Goal: Task Accomplishment & Management: Complete application form

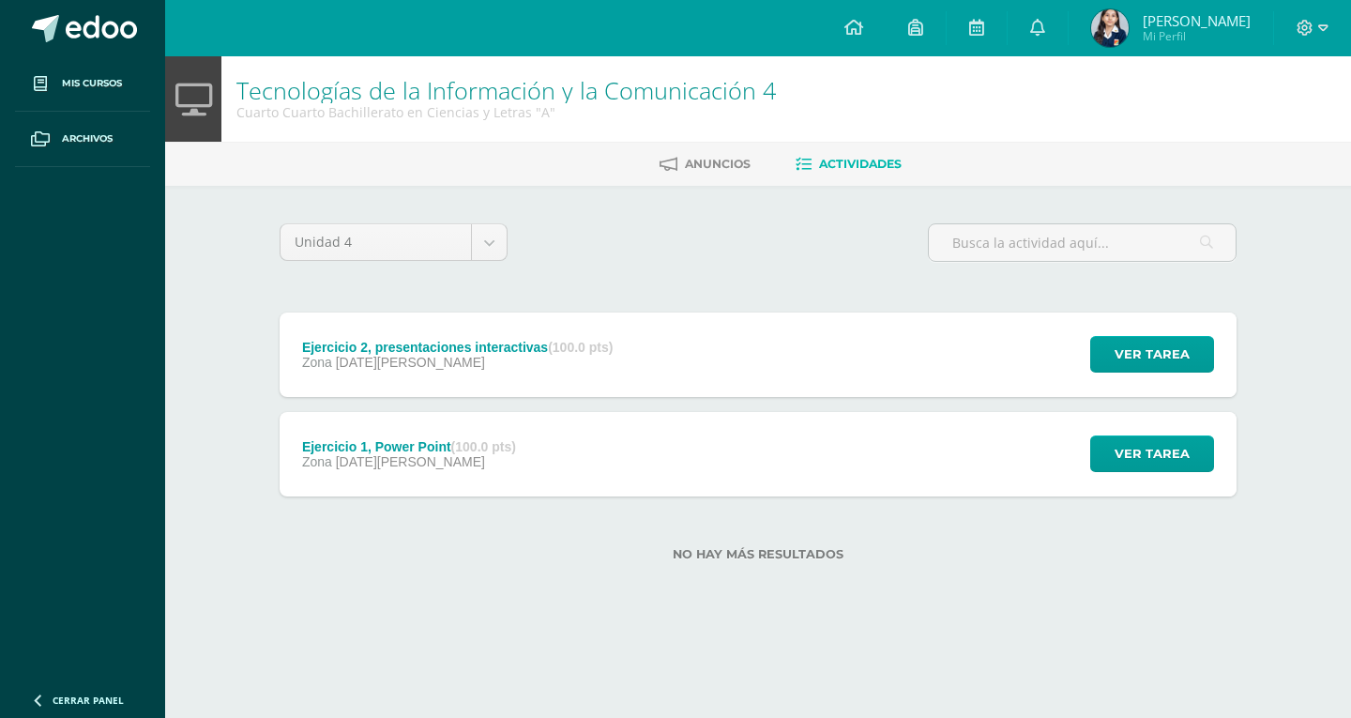
click at [535, 352] on div "Ejercicio 2, presentaciones interactivas (100.0 pts)" at bounding box center [457, 347] width 311 height 15
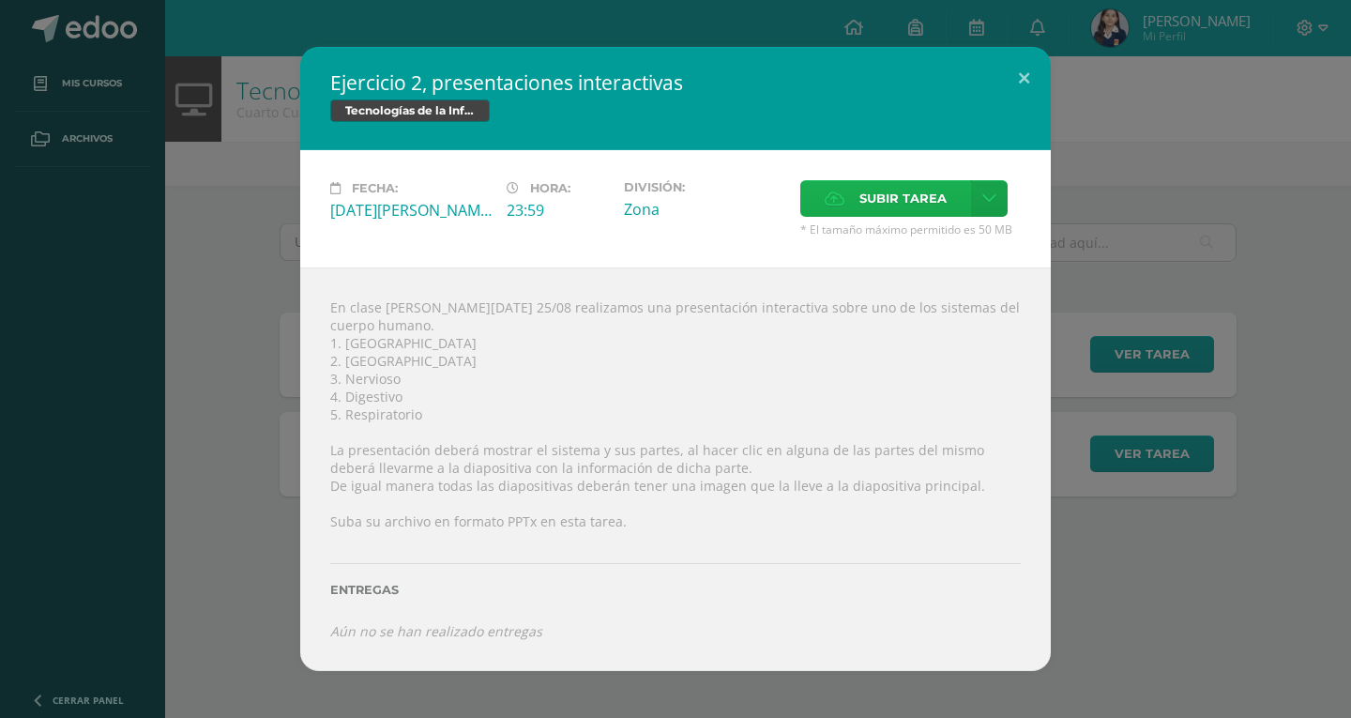
click at [899, 216] on span "Subir tarea" at bounding box center [902, 198] width 87 height 35
click at [0, 0] on input "Subir tarea" at bounding box center [0, 0] width 0 height 0
click at [977, 213] on link at bounding box center [989, 198] width 37 height 37
click at [921, 253] on span "Subir enlace" at bounding box center [909, 247] width 79 height 18
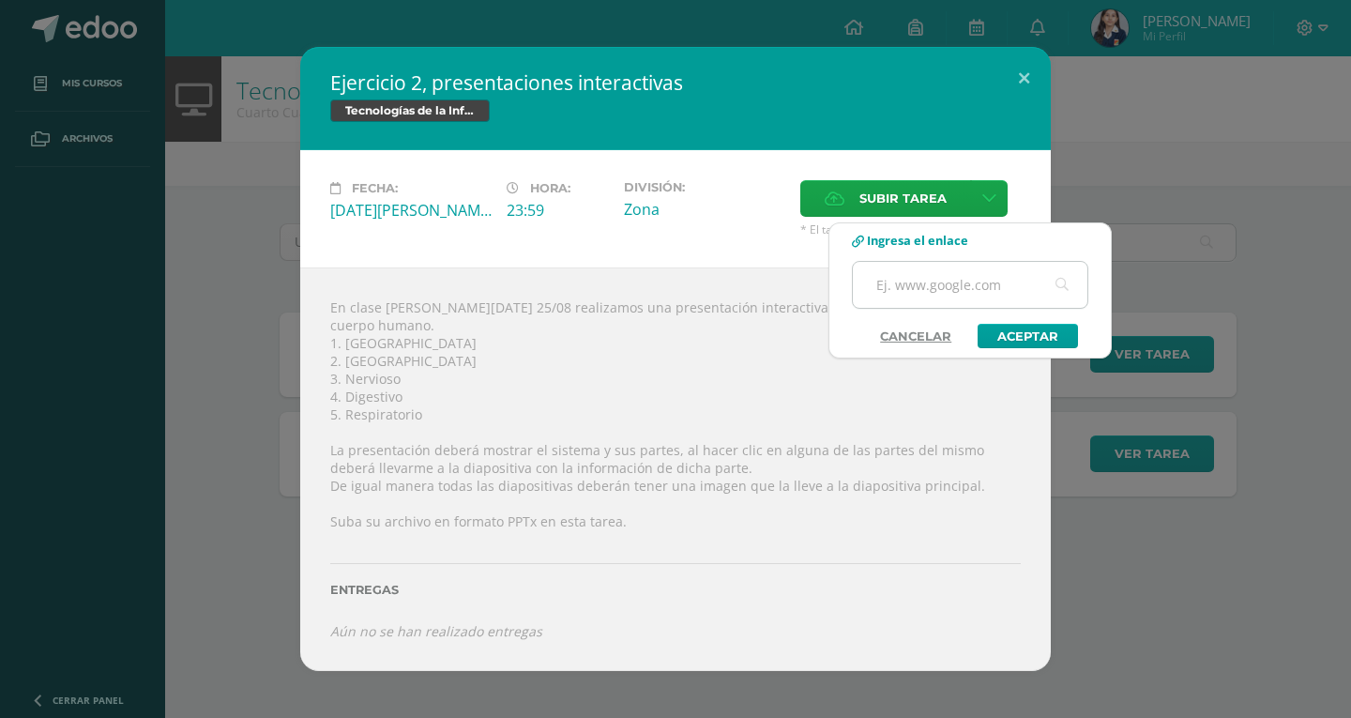
click at [926, 273] on input "text" at bounding box center [970, 285] width 234 height 46
paste input "[URL][DOMAIN_NAME]"
click at [1002, 284] on input "[URL][DOMAIN_NAME]" at bounding box center [970, 285] width 234 height 46
click at [1031, 289] on input "[URL][DOMAIN_NAME]" at bounding box center [970, 285] width 234 height 46
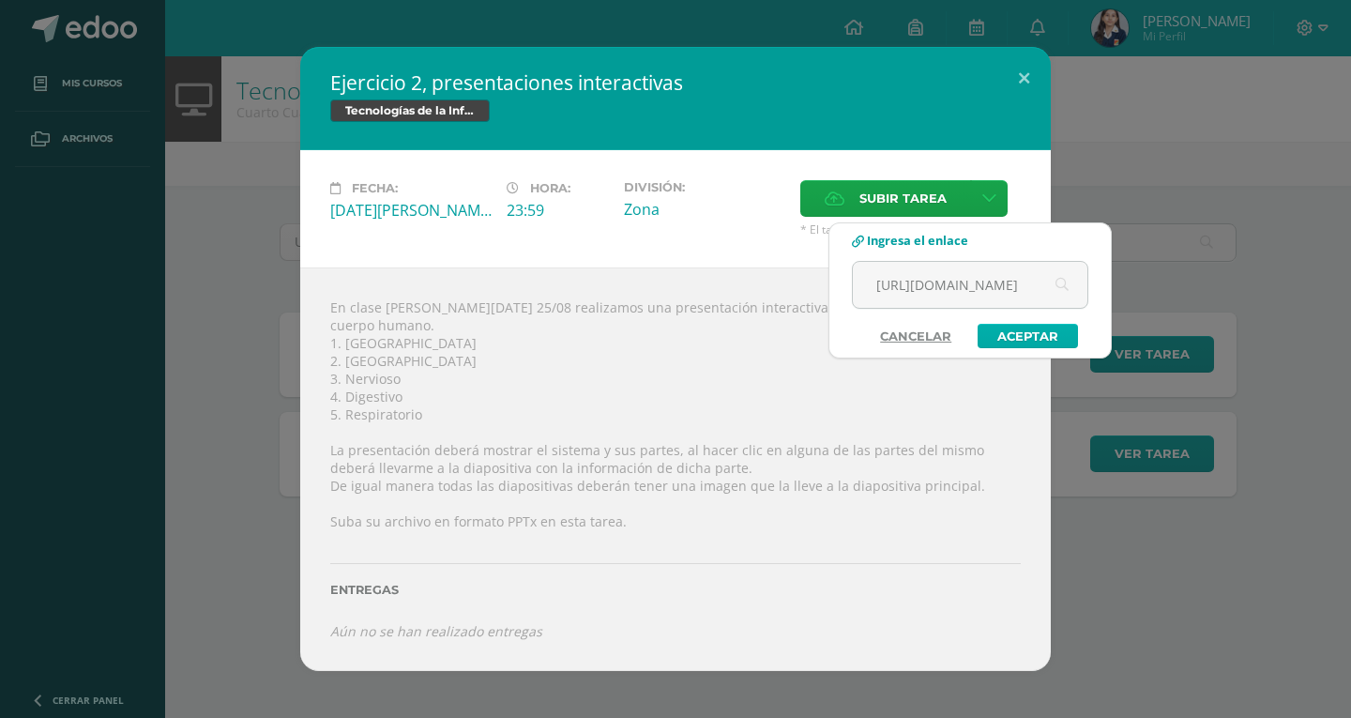
type input "[URL][DOMAIN_NAME]"
click at [1021, 328] on link "Aceptar" at bounding box center [1027, 336] width 100 height 24
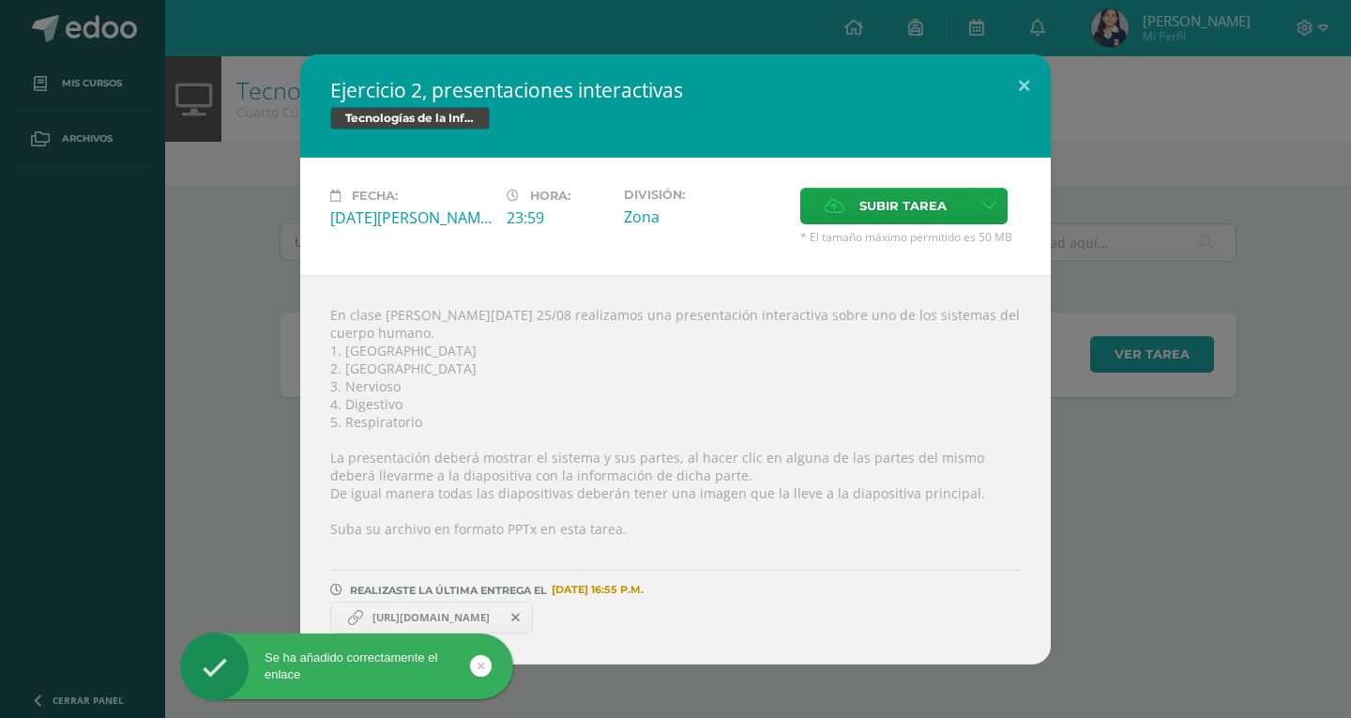
click at [478, 610] on span "[URL][DOMAIN_NAME]" at bounding box center [431, 617] width 136 height 15
click at [495, 610] on span "[URL][DOMAIN_NAME]" at bounding box center [431, 617] width 136 height 15
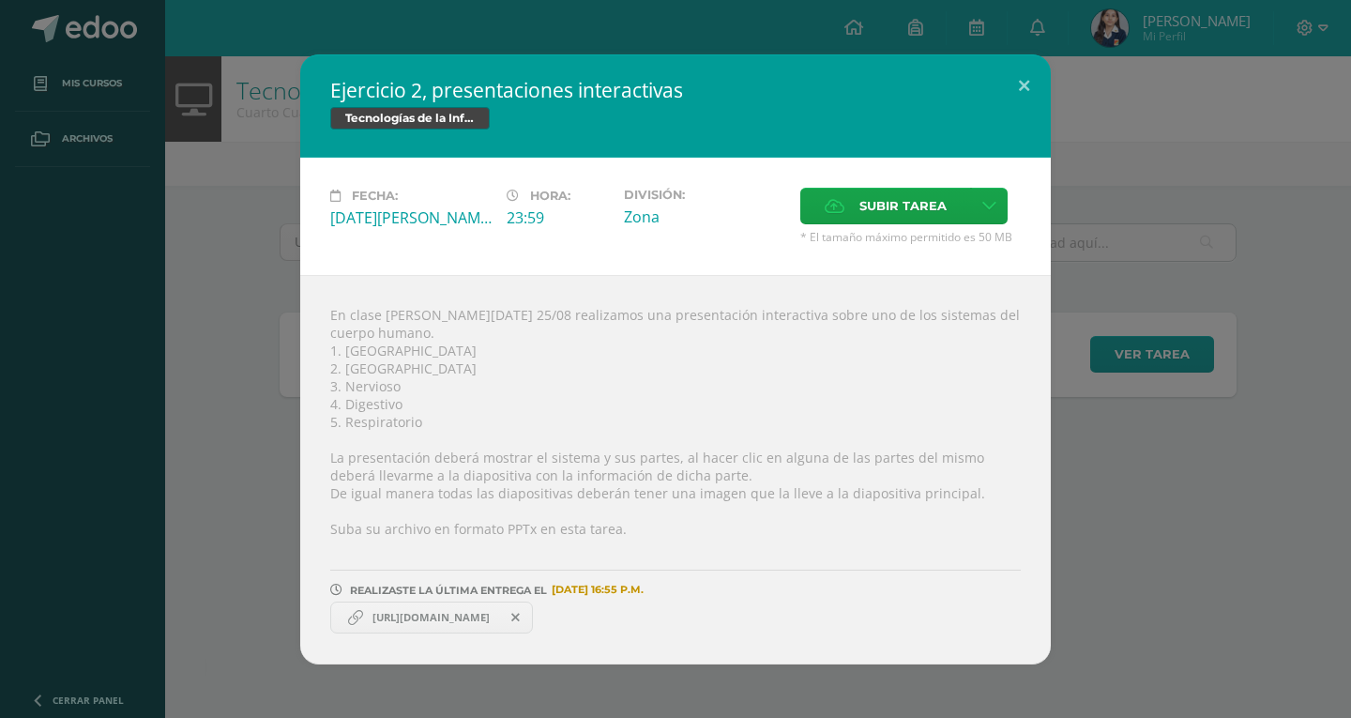
click at [499, 610] on span "[URL][DOMAIN_NAME]" at bounding box center [431, 617] width 136 height 15
click at [454, 613] on span "[URL][DOMAIN_NAME]" at bounding box center [431, 617] width 136 height 15
click at [463, 601] on link "[URL][DOMAIN_NAME]" at bounding box center [431, 617] width 203 height 32
click at [488, 610] on span "[URL][DOMAIN_NAME]" at bounding box center [431, 617] width 136 height 15
click at [499, 613] on span "[URL][DOMAIN_NAME]" at bounding box center [431, 617] width 136 height 15
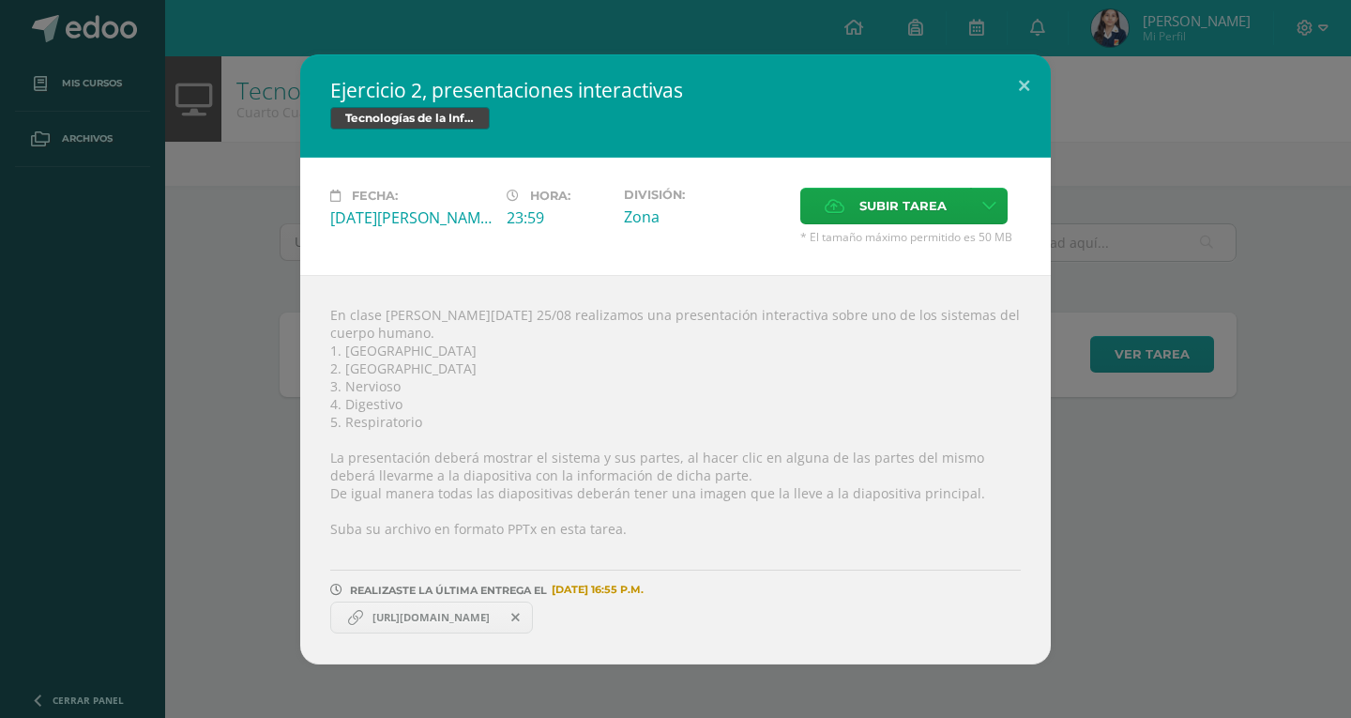
click at [520, 611] on icon at bounding box center [515, 617] width 8 height 13
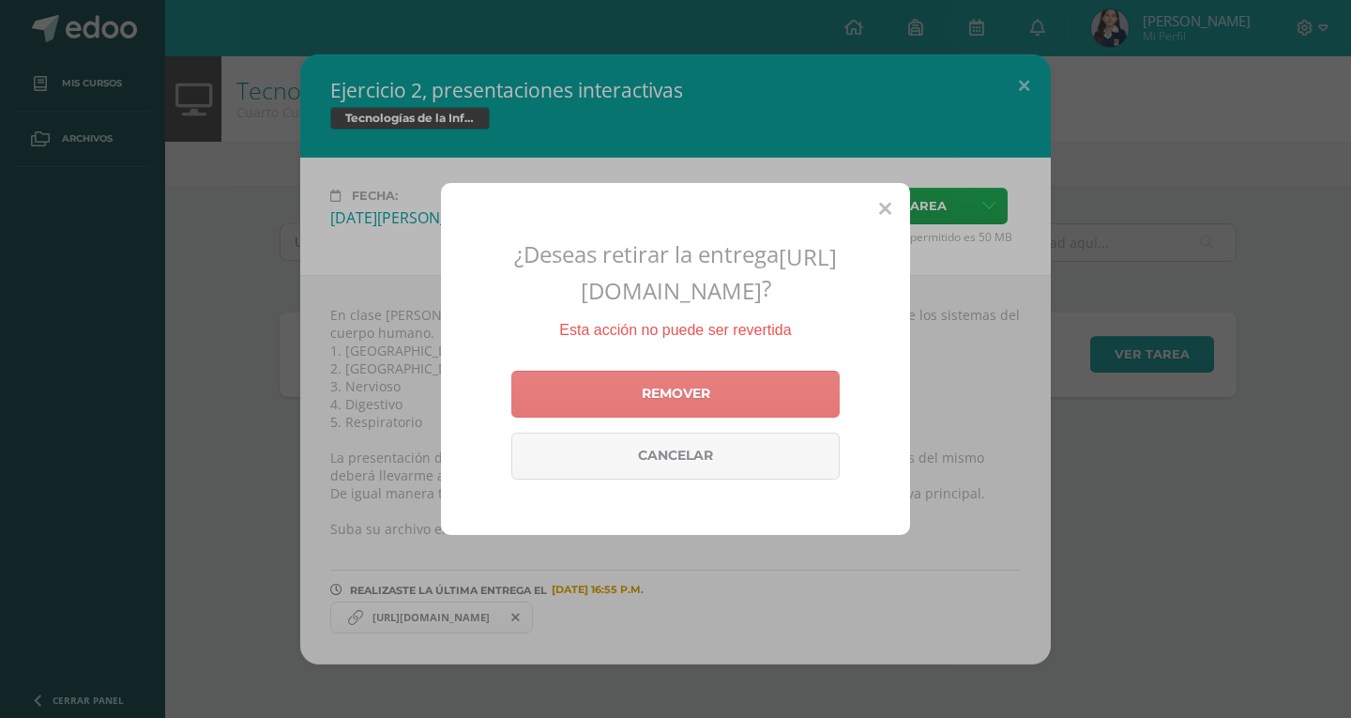
click at [672, 405] on link "Remover" at bounding box center [675, 394] width 328 height 47
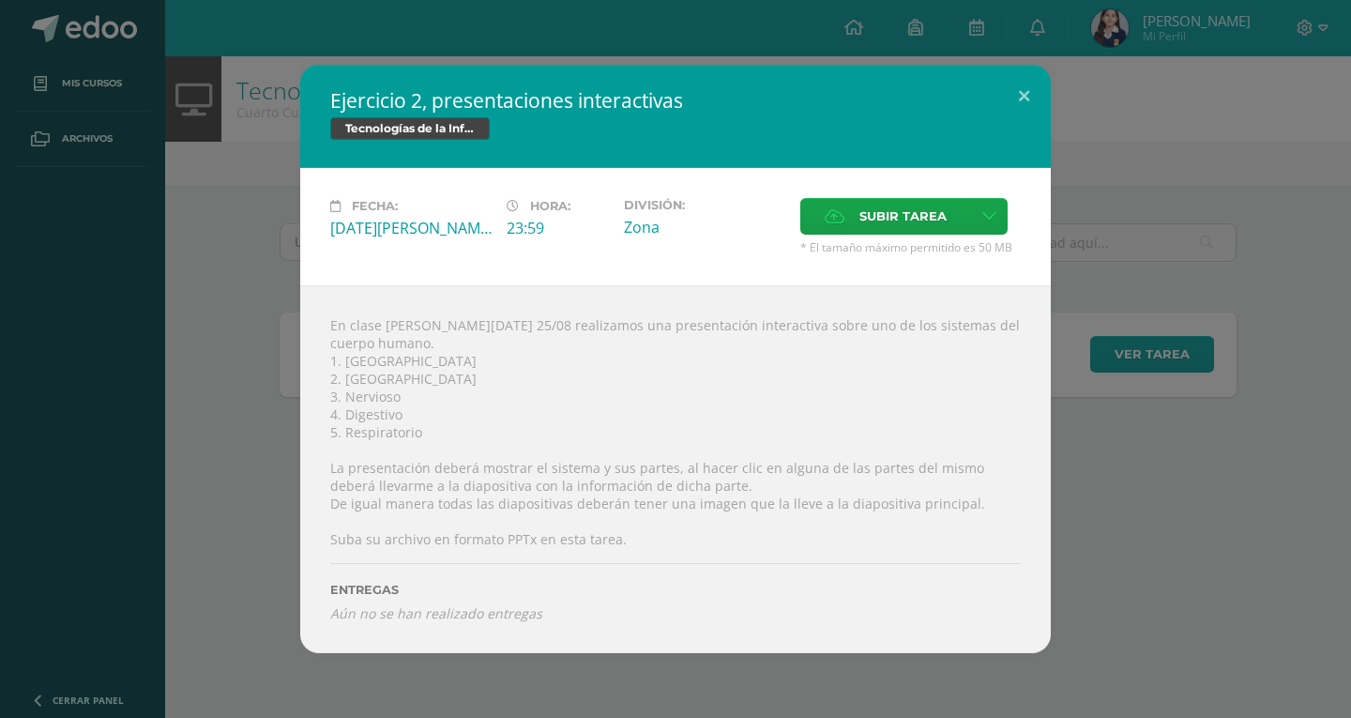
click at [936, 239] on div "Subir tarea" at bounding box center [910, 218] width 220 height 41
click at [1000, 224] on link at bounding box center [989, 216] width 37 height 37
click at [926, 266] on span "Subir enlace" at bounding box center [909, 265] width 79 height 18
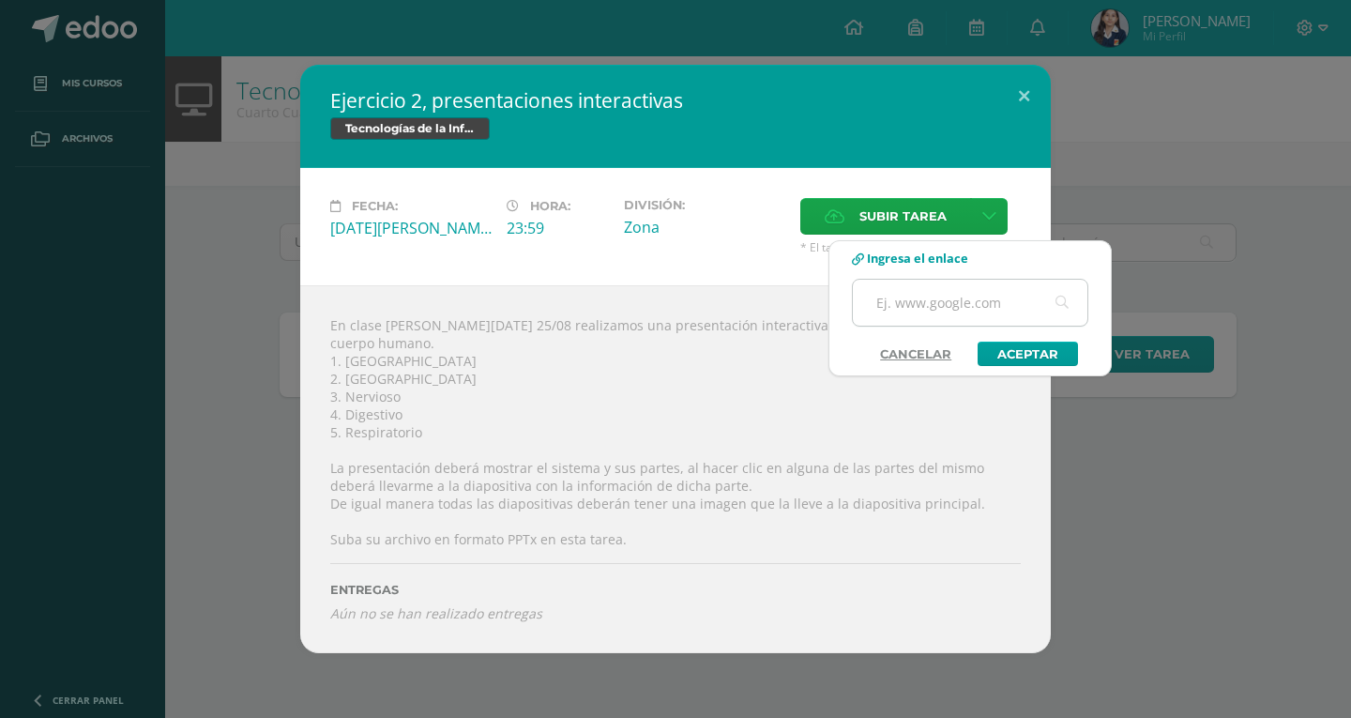
click at [945, 288] on input "text" at bounding box center [970, 303] width 234 height 46
paste input "[URL][DOMAIN_NAME]"
type input "[URL][DOMAIN_NAME]"
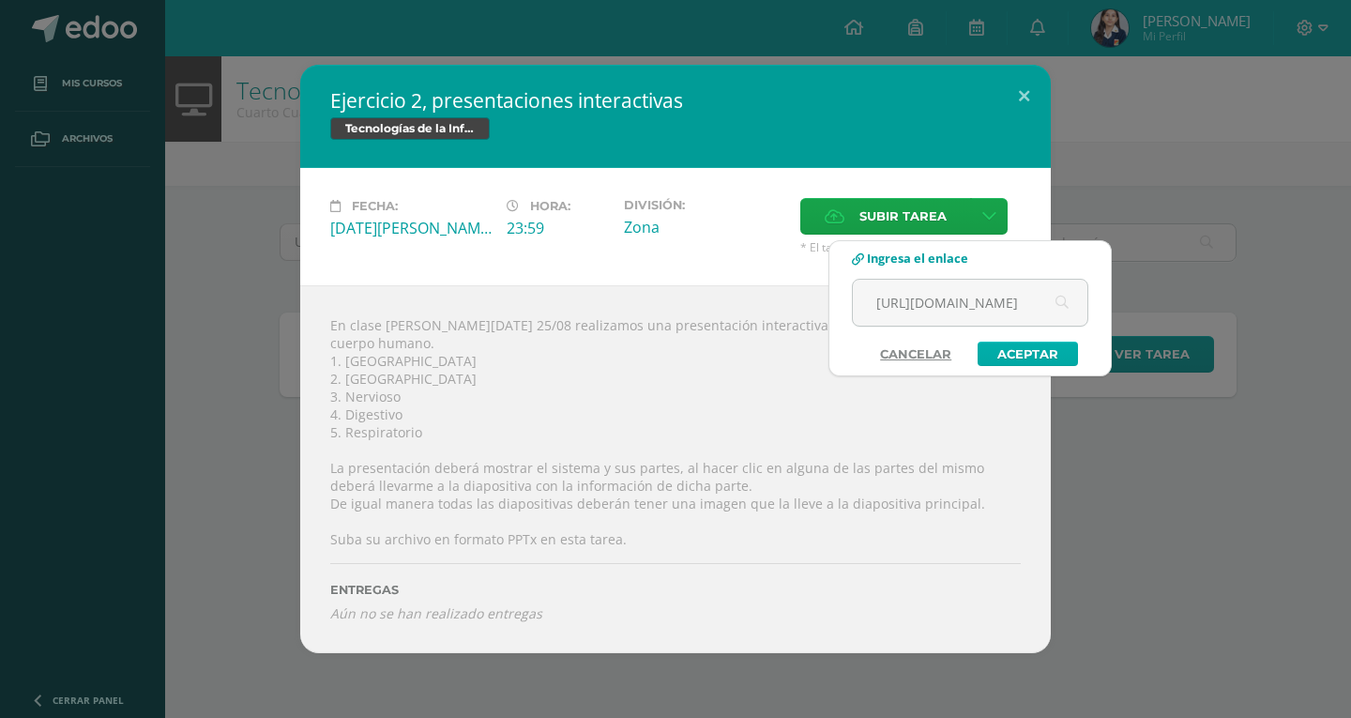
click at [1014, 351] on link "Aceptar" at bounding box center [1027, 353] width 100 height 24
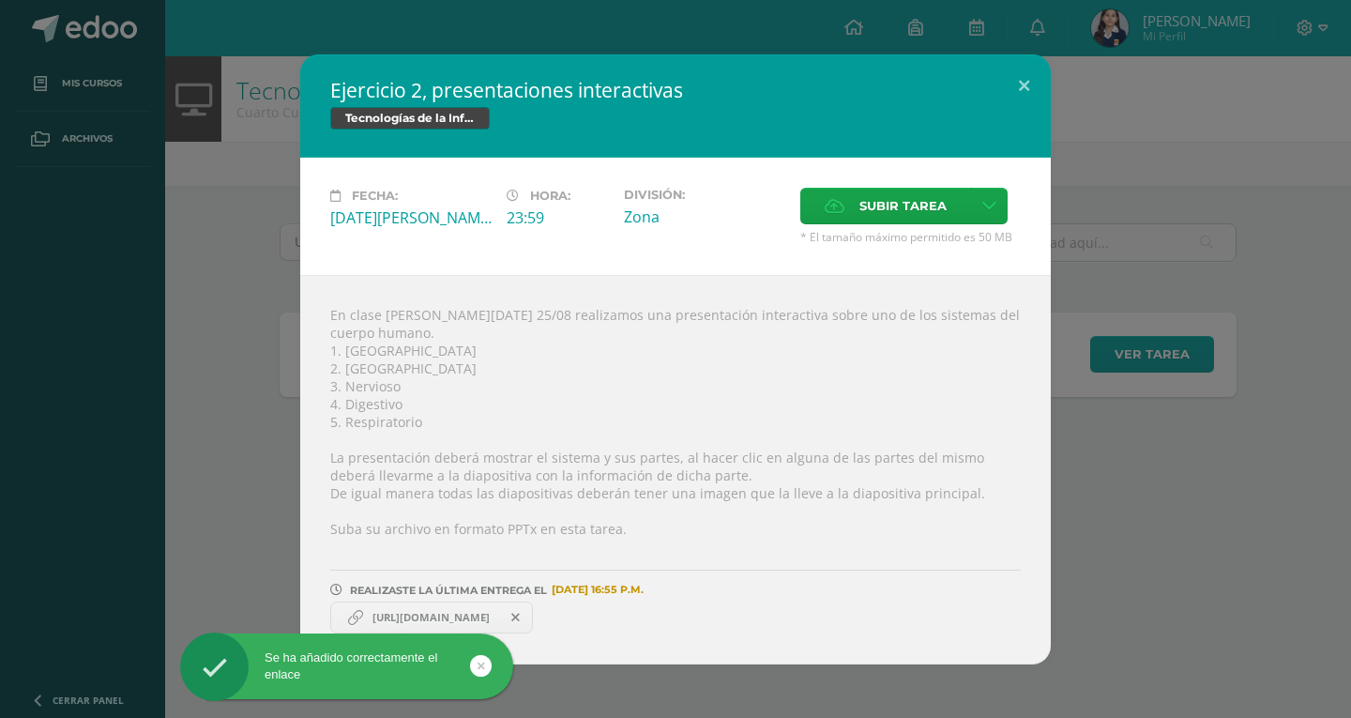
click at [1106, 419] on div "Ejercicio 2, presentaciones interactivas Tecnologías de la Información y la Com…" at bounding box center [676, 359] width 1336 height 610
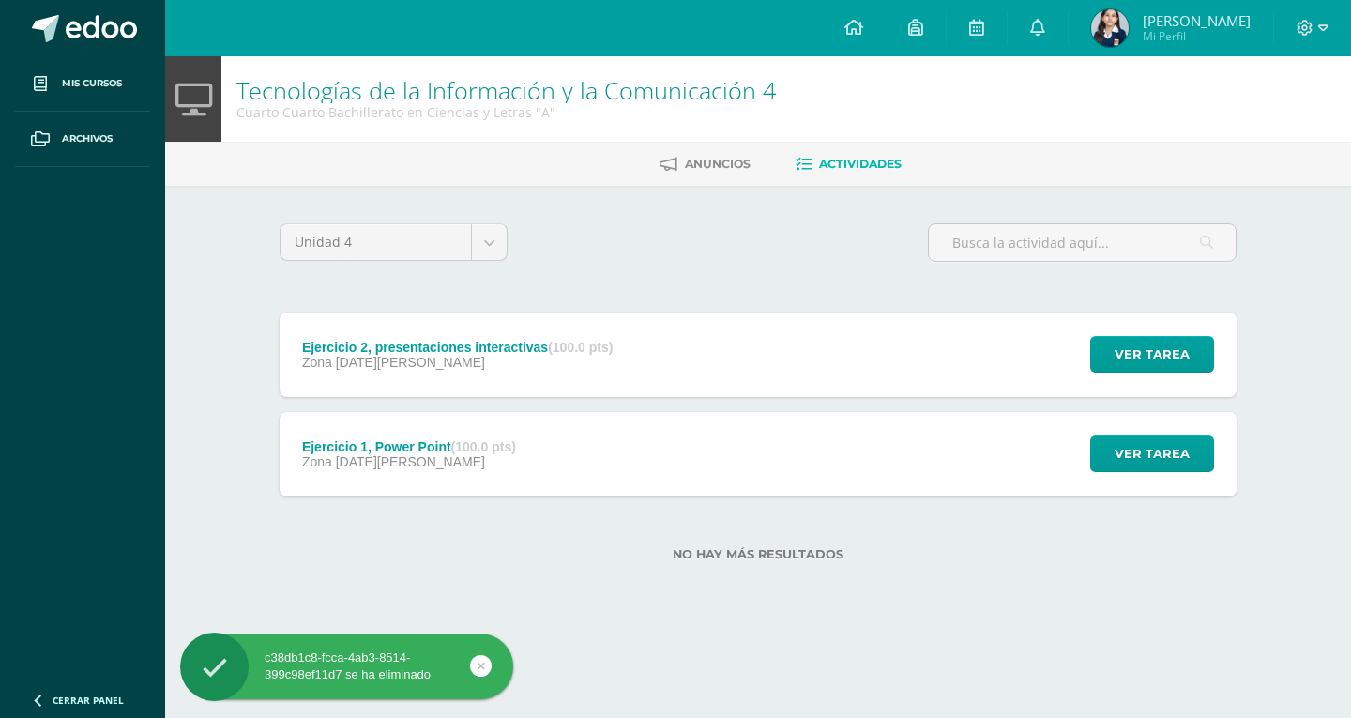
click at [471, 370] on div "Ejercicio 2, presentaciones interactivas (100.0 pts) Zona [DATE][PERSON_NAME]" at bounding box center [457, 354] width 355 height 84
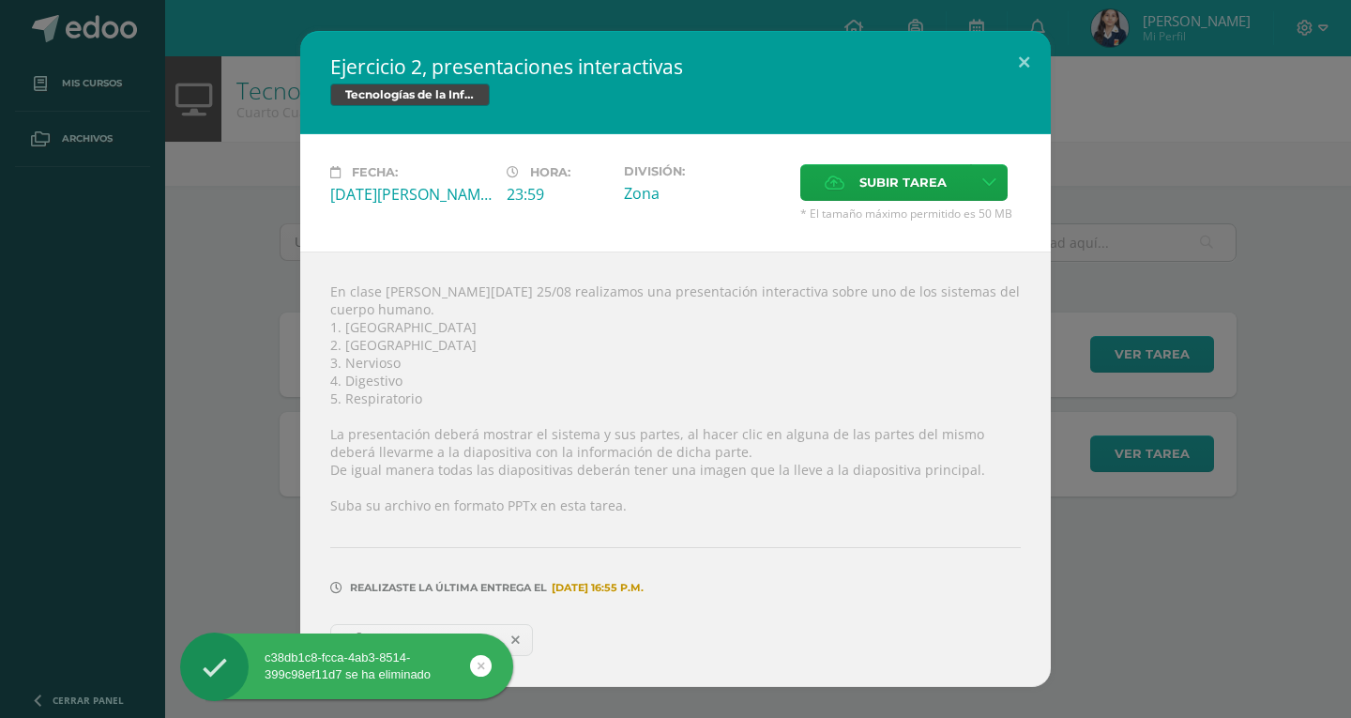
click at [179, 296] on div "Ejercicio 2, presentaciones interactivas Tecnologías de la Información y la Com…" at bounding box center [676, 359] width 1336 height 656
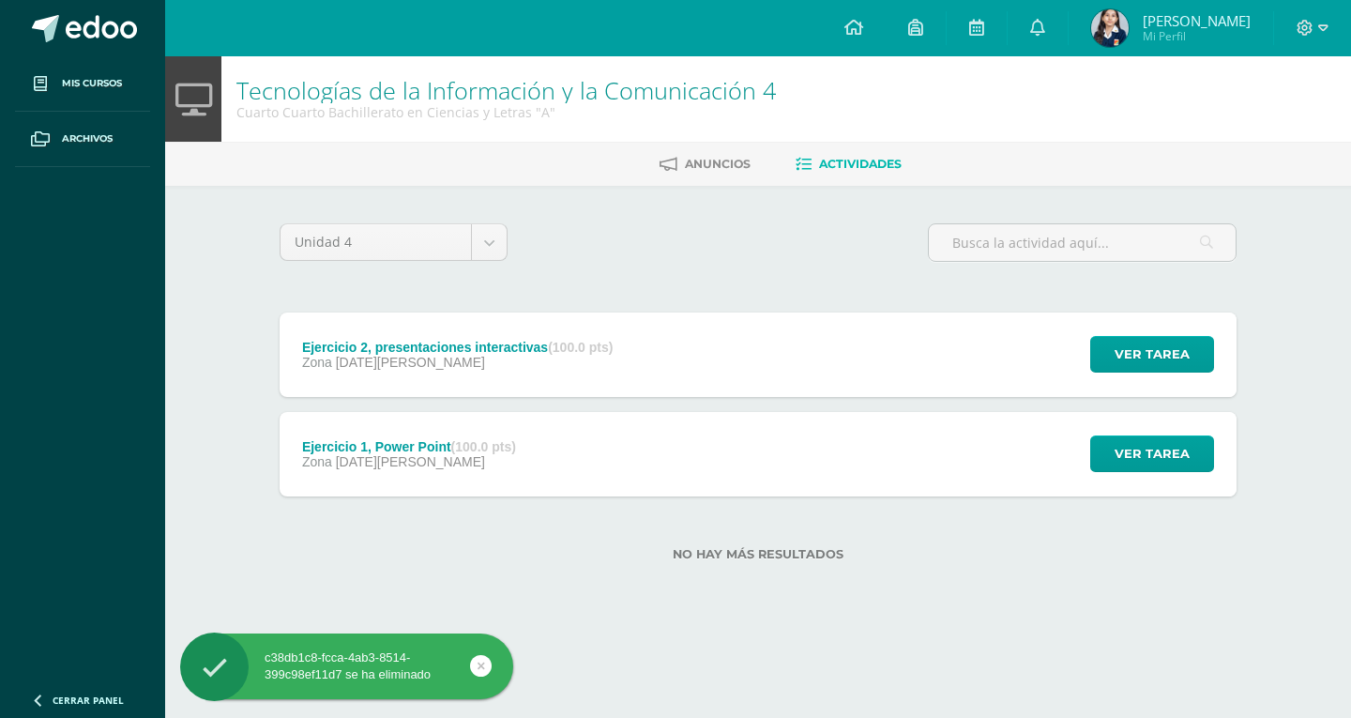
click at [418, 437] on div "Ejercicio 1, Power Point (100.0 pts) Zona [DATE][PERSON_NAME]" at bounding box center [409, 454] width 259 height 84
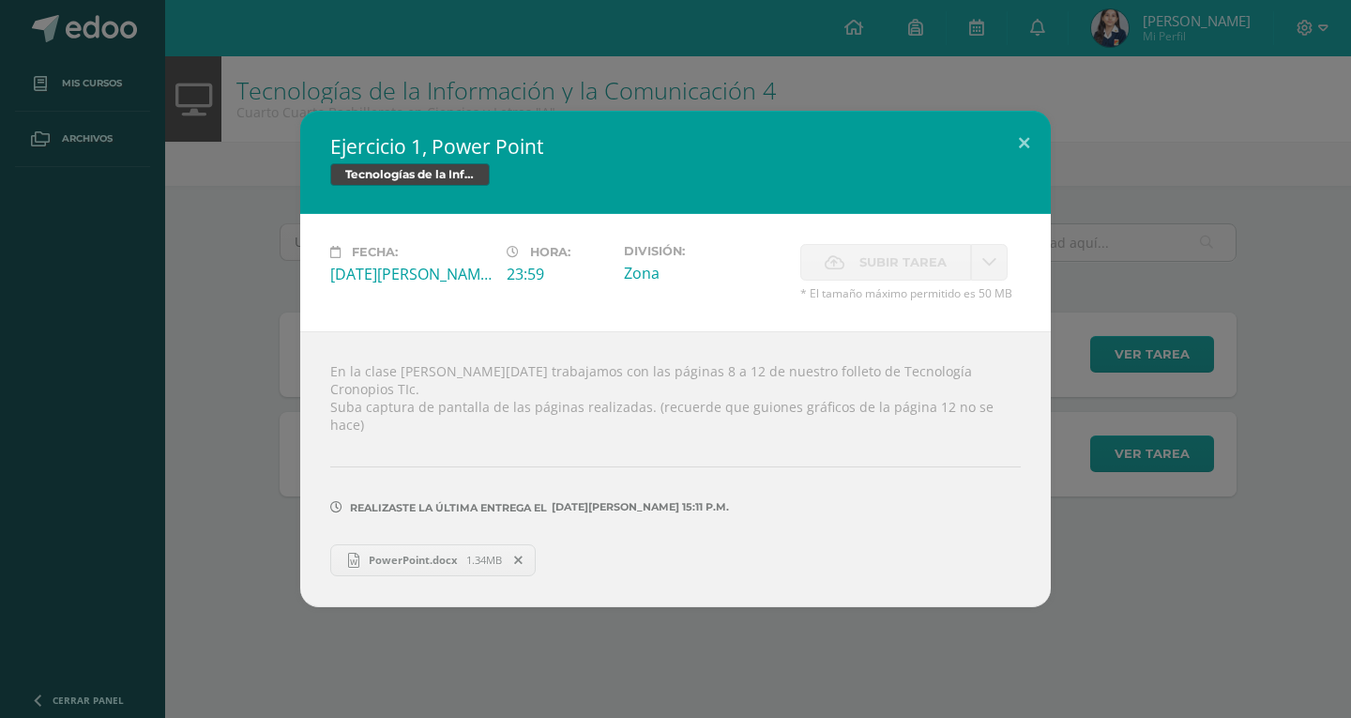
click at [199, 344] on div "Ejercicio 1, Power Point Tecnologías de la Información y la Comunicación 4 Fech…" at bounding box center [676, 358] width 1336 height 495
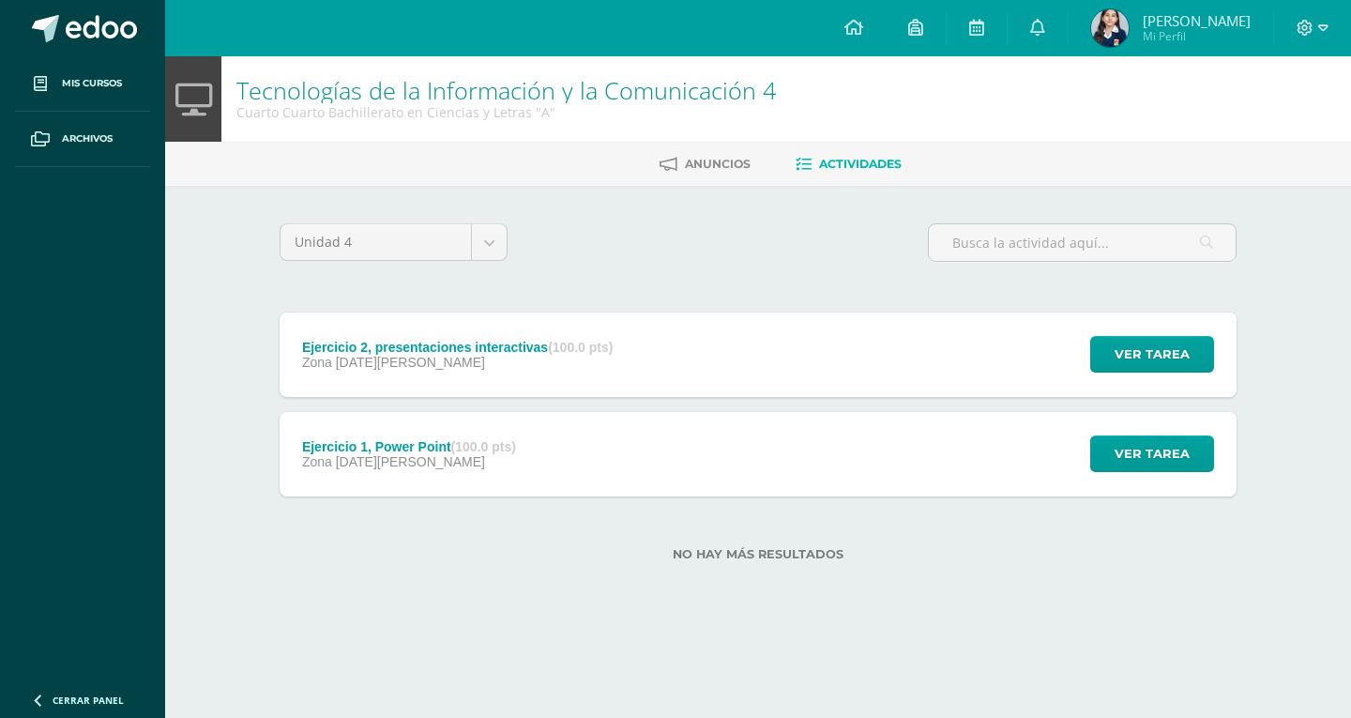
click at [348, 336] on div "Ejercicio 2, presentaciones interactivas (100.0 pts) Zona [DATE][PERSON_NAME]" at bounding box center [457, 354] width 355 height 84
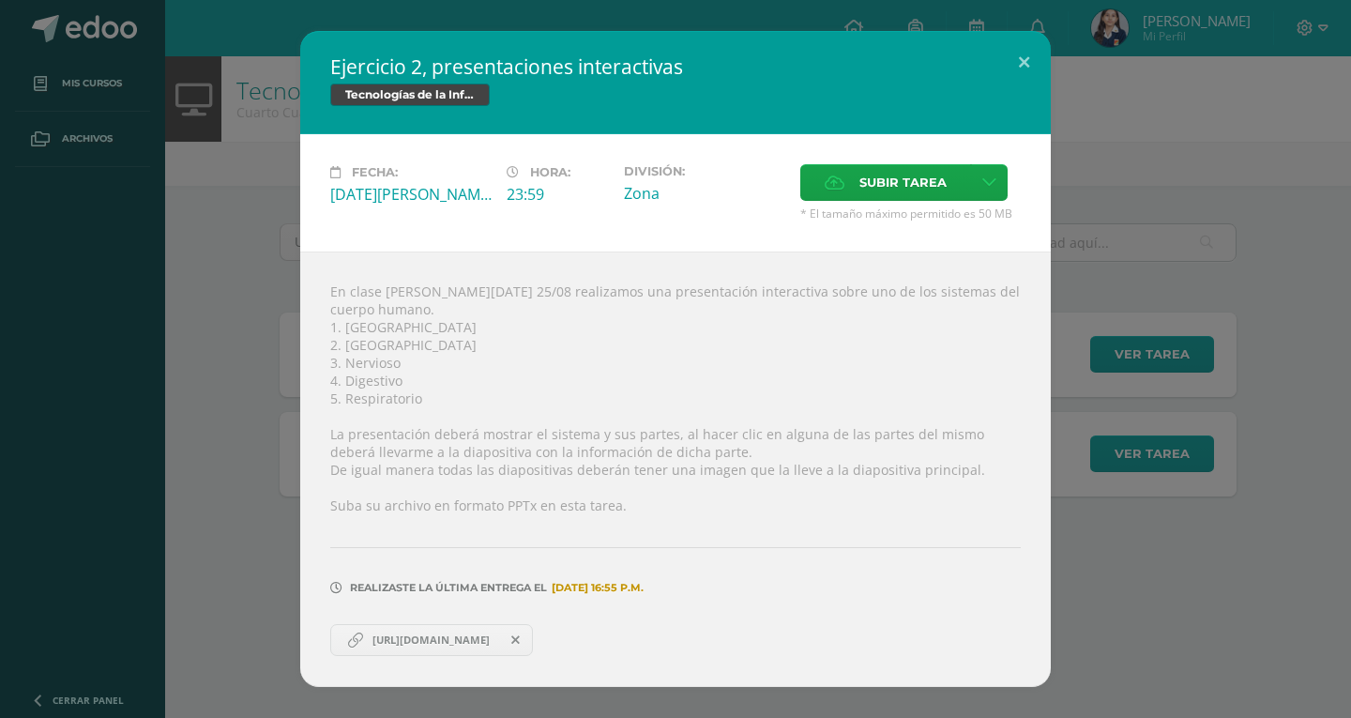
click at [277, 324] on div "Ejercicio 2, presentaciones interactivas Tecnologías de la Información y la Com…" at bounding box center [676, 359] width 1336 height 656
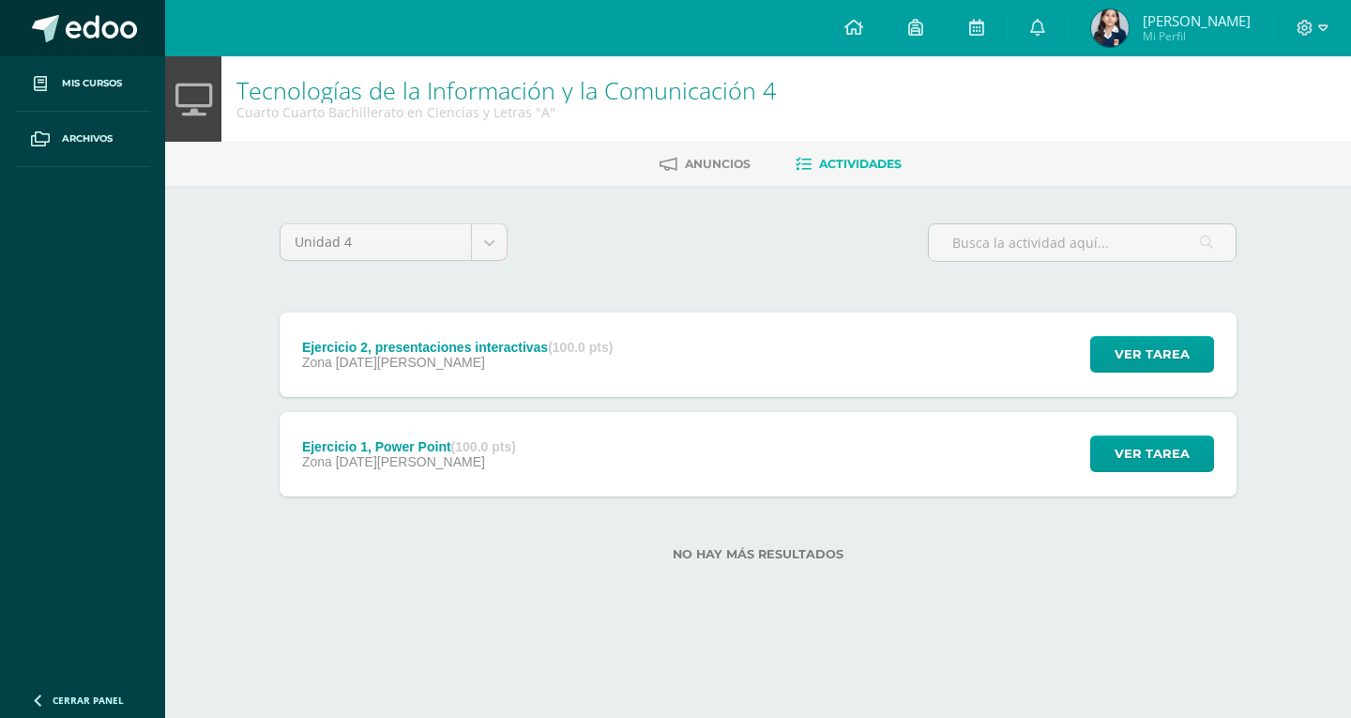
click at [105, 34] on span at bounding box center [101, 29] width 71 height 28
